Goal: Navigation & Orientation: Find specific page/section

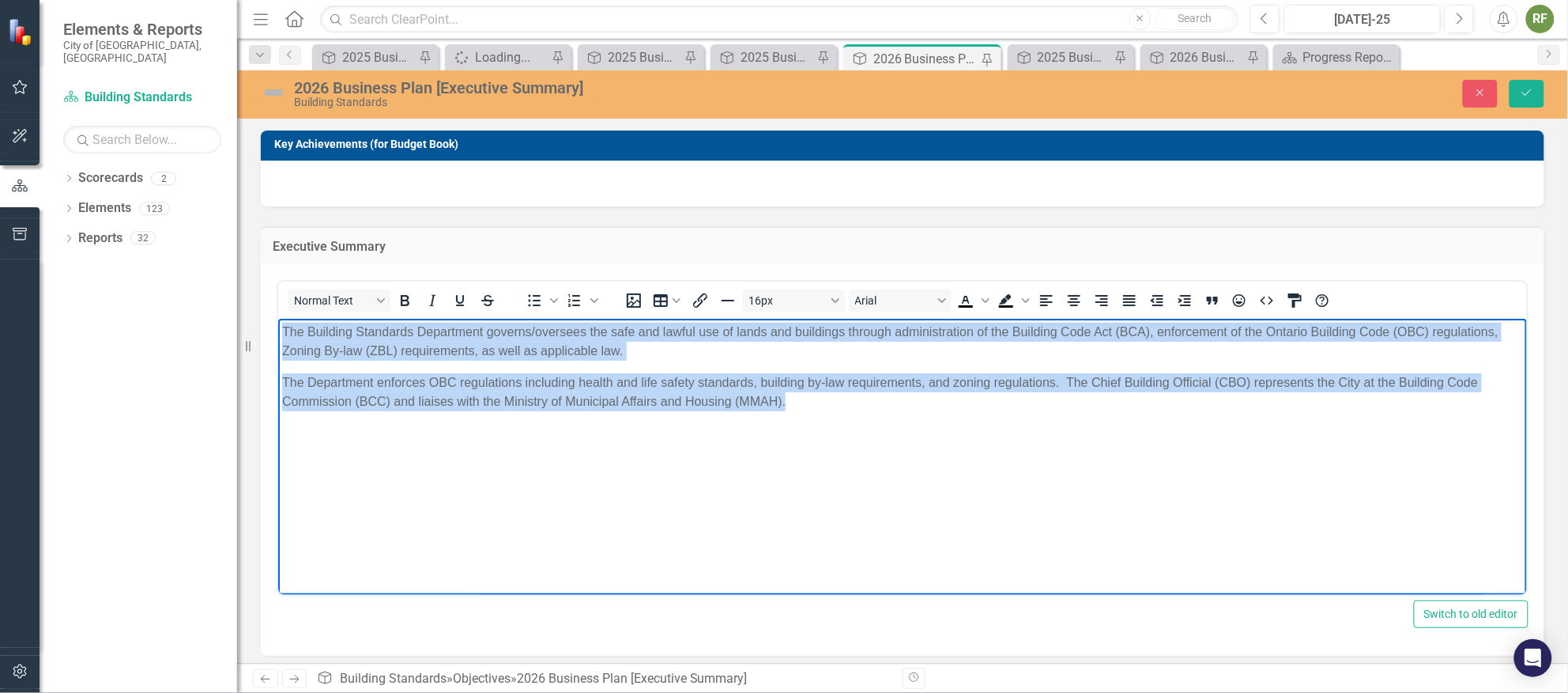
scroll to position [41, 0]
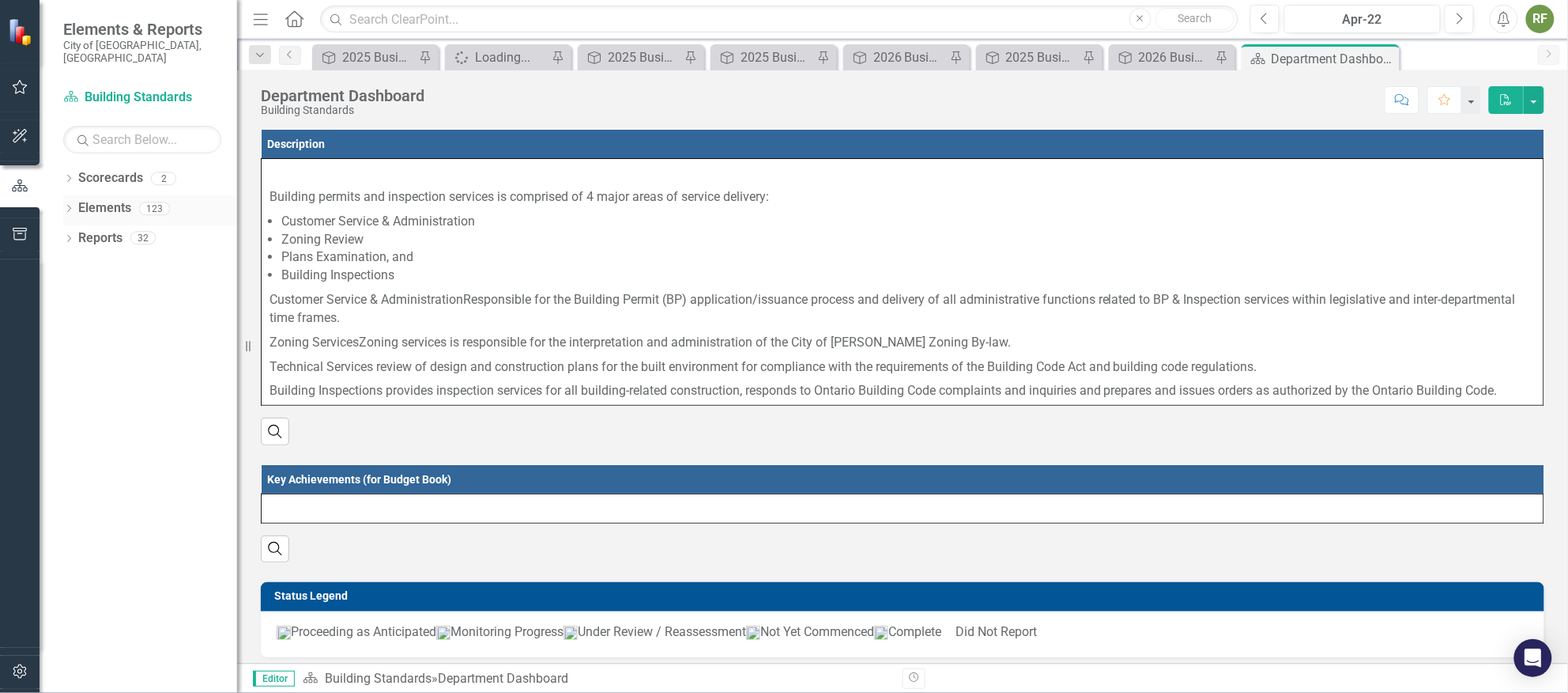
click at [119, 199] on link "Elements" at bounding box center [105, 208] width 53 height 19
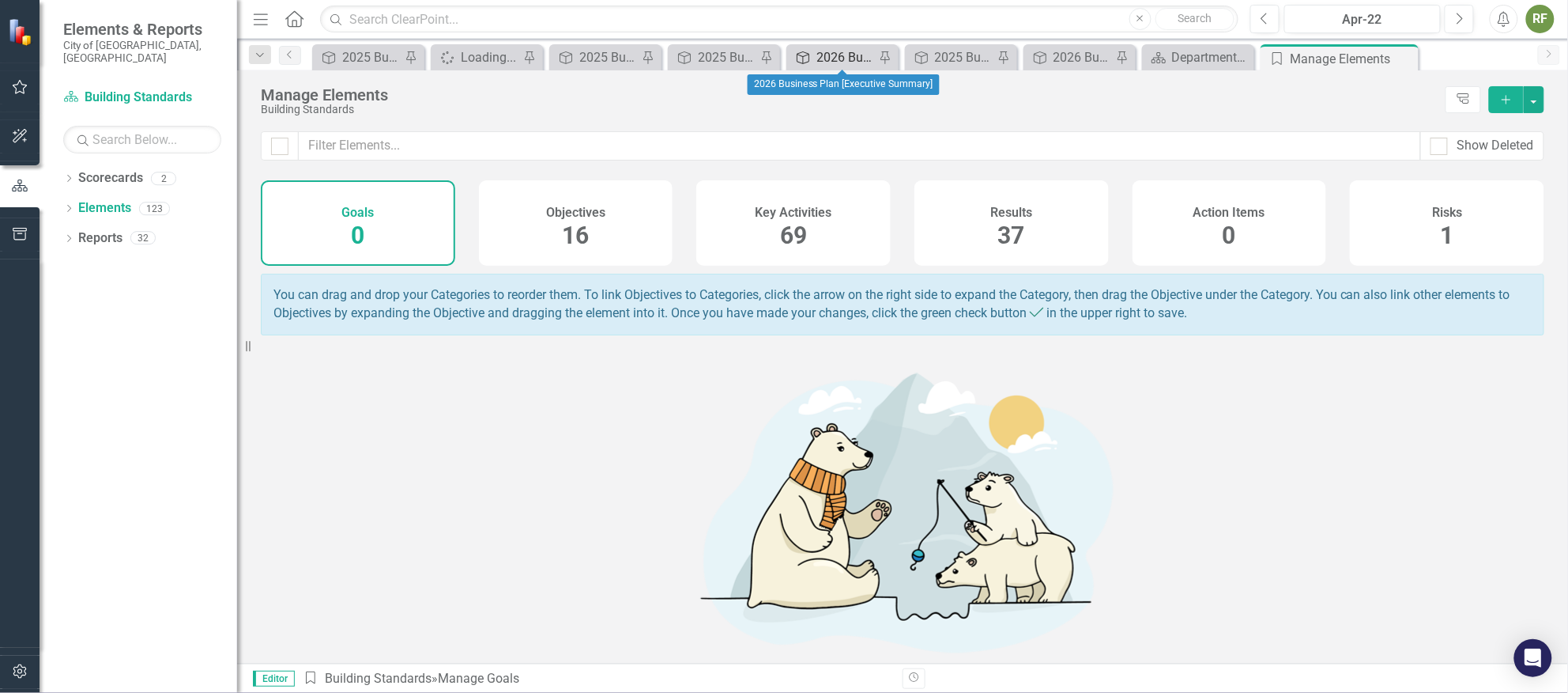
click at [852, 56] on div "2026 Business Plan [Executive Summary]" at bounding box center [846, 57] width 59 height 20
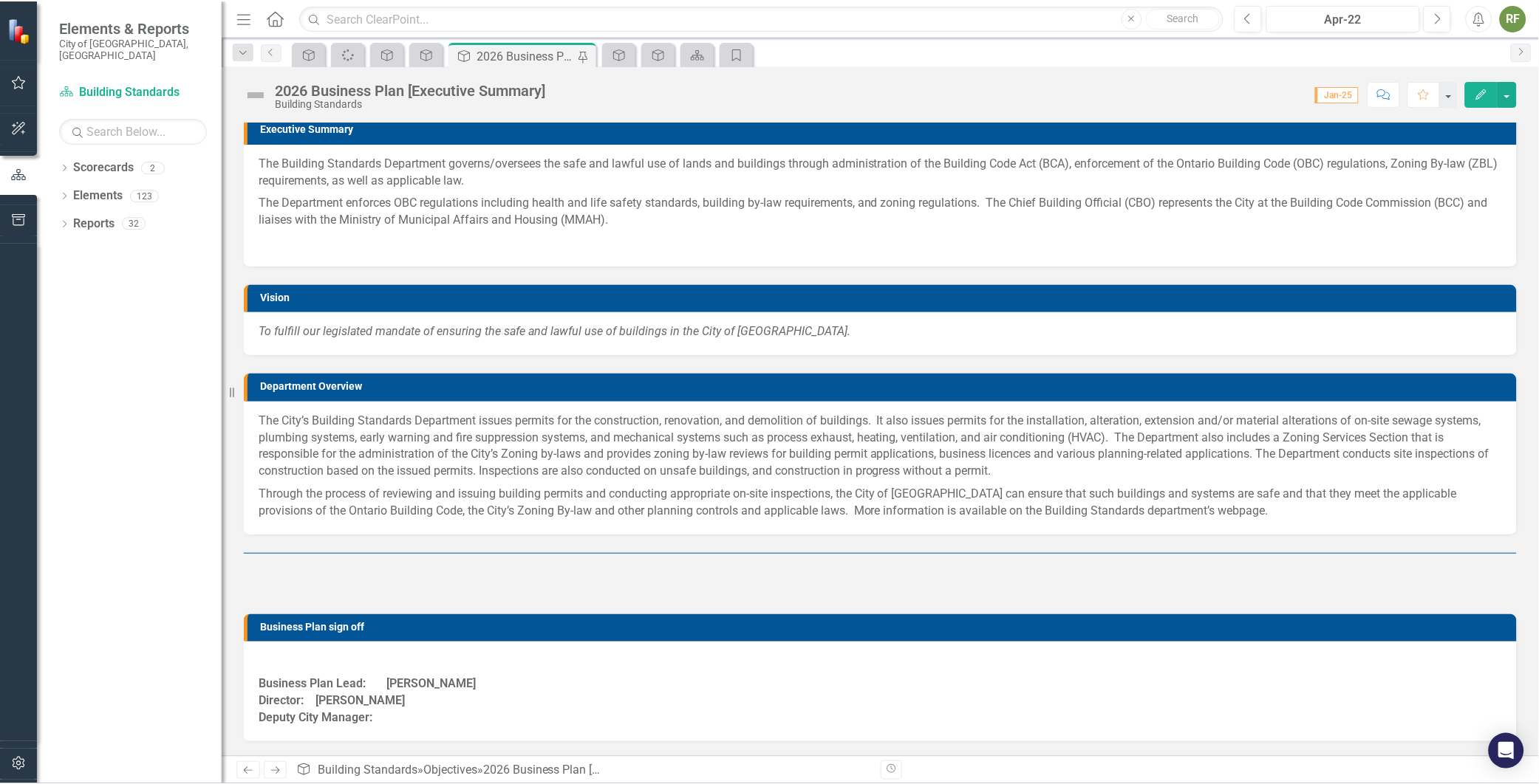
scroll to position [442, 0]
